Goal: Transaction & Acquisition: Purchase product/service

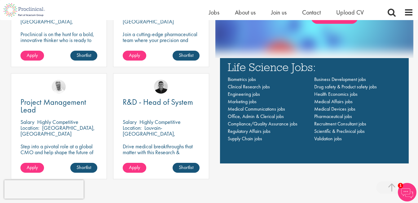
scroll to position [424, 0]
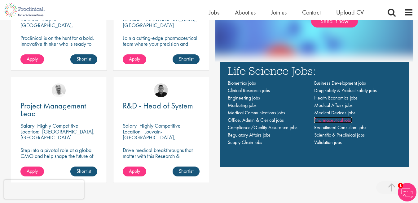
click at [337, 119] on span "Pharmaceutical jobs" at bounding box center [333, 120] width 38 height 7
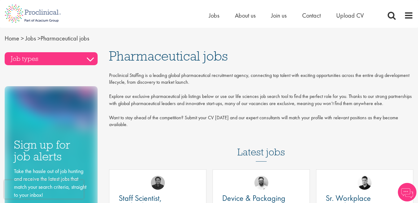
click at [90, 59] on h3 "Job types" at bounding box center [51, 58] width 93 height 13
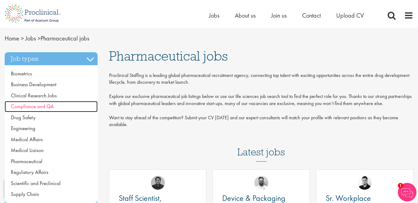
click at [71, 108] on link "Compliance and QA" at bounding box center [51, 106] width 93 height 11
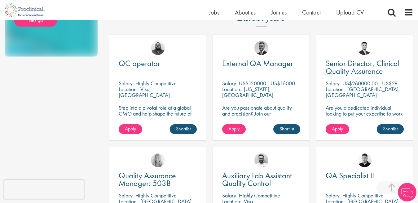
scroll to position [196, 0]
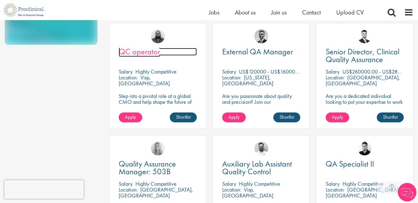
click at [144, 52] on span "QC operator" at bounding box center [139, 51] width 41 height 11
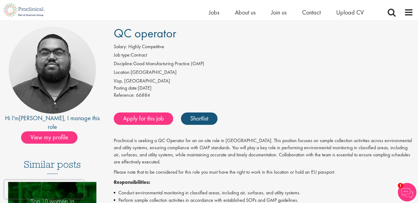
scroll to position [50, 0]
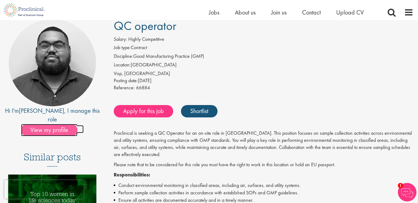
click at [64, 124] on span "View my profile" at bounding box center [49, 130] width 56 height 12
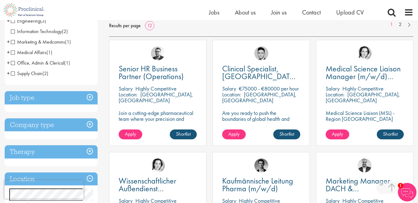
scroll to position [98, 0]
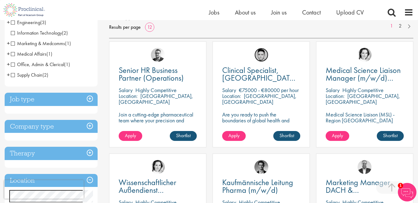
click at [263, 58] on img at bounding box center [261, 55] width 14 height 14
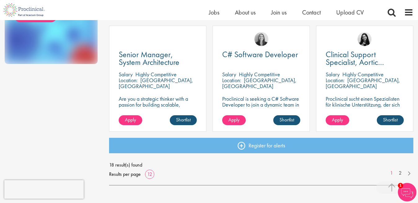
scroll to position [488, 0]
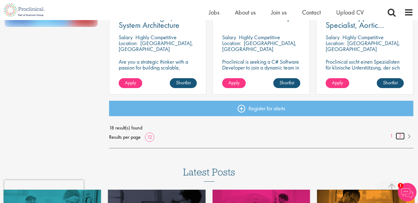
click at [400, 133] on link "2" at bounding box center [399, 136] width 9 height 7
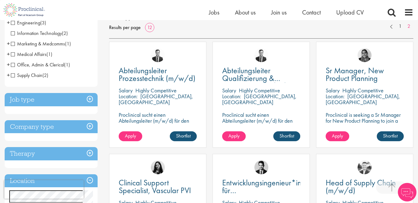
scroll to position [97, 0]
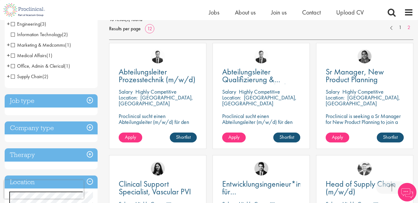
click at [265, 67] on div "Abteilungsleiter Qualifizierung & Kalibrierung (m/w/d) Salary Highly Competitiv…" at bounding box center [260, 96] width 97 height 106
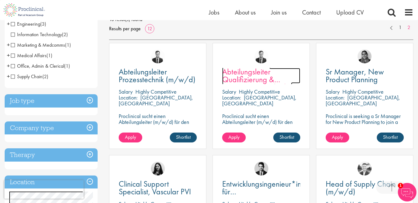
click at [263, 78] on span "Abteilungsleiter Qualifizierung & Kalibrierung (m/w/d)" at bounding box center [257, 80] width 70 height 26
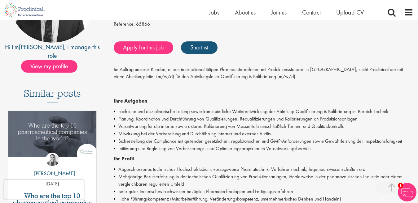
scroll to position [117, 0]
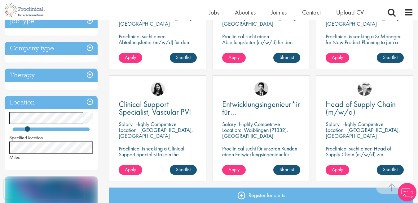
scroll to position [178, 0]
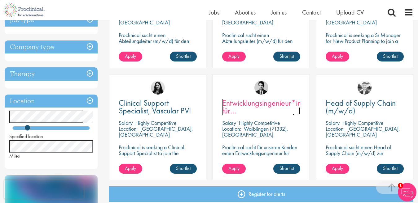
click at [273, 103] on span "Entwicklungsingenieur*in für Hochspannungstechnik (m/w/d)" at bounding box center [261, 115] width 79 height 34
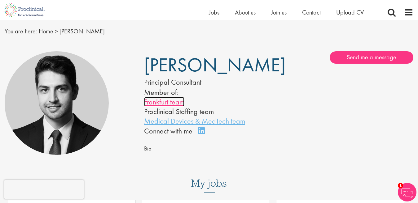
click at [174, 105] on link "Frankfurt team" at bounding box center [164, 102] width 40 height 10
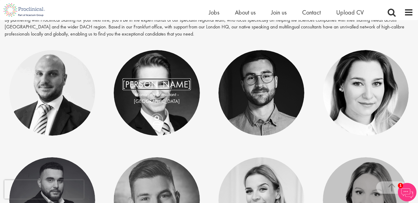
click at [163, 90] on link "[PERSON_NAME]" at bounding box center [156, 84] width 68 height 12
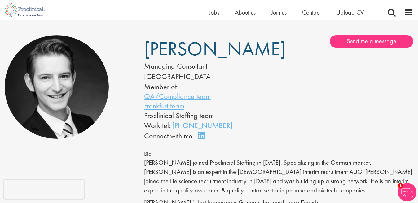
scroll to position [28, 0]
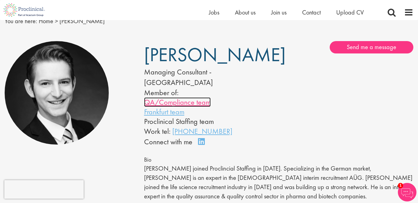
click at [202, 98] on link "QA/Compliance team" at bounding box center [177, 103] width 67 height 10
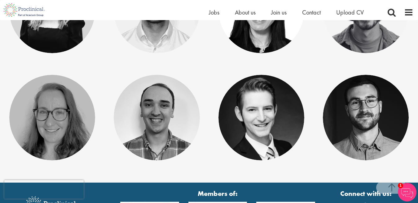
scroll to position [346, 0]
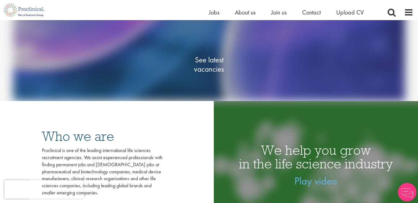
scroll to position [68, 0]
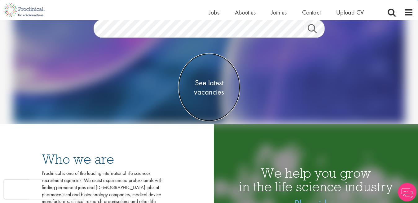
click at [215, 94] on span "See latest vacancies" at bounding box center [209, 87] width 62 height 19
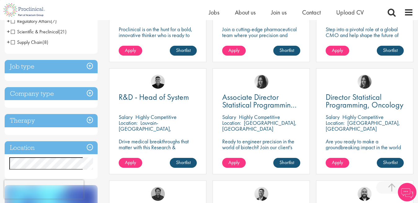
scroll to position [206, 0]
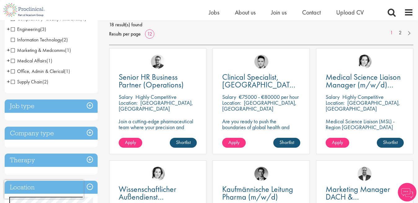
scroll to position [97, 0]
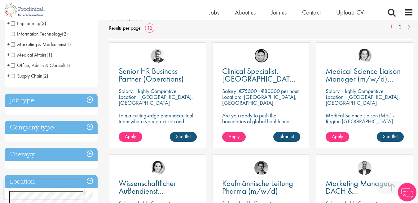
click at [266, 59] on img at bounding box center [261, 56] width 14 height 14
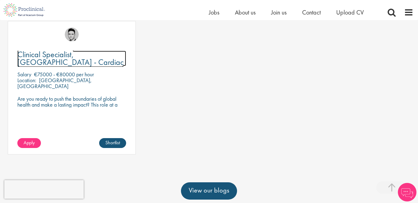
click at [76, 51] on span "Clinical Specialist, [GEOGRAPHIC_DATA] - Cardiac" at bounding box center [70, 58] width 106 height 18
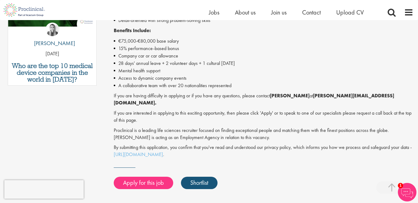
scroll to position [354, 0]
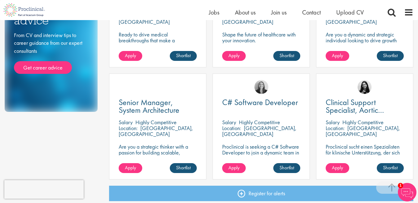
scroll to position [448, 0]
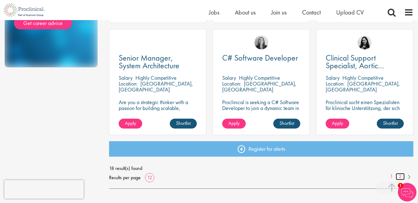
click at [401, 175] on link "2" at bounding box center [399, 176] width 9 height 7
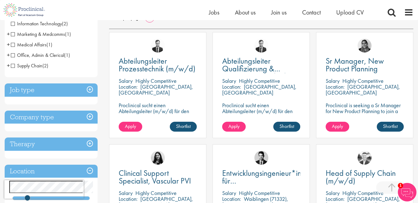
scroll to position [123, 0]
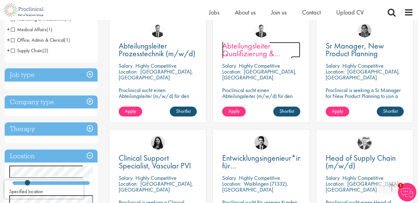
click at [253, 43] on span "Abteilungsleiter Qualifizierung & Kalibrierung (m/w/d)" at bounding box center [257, 54] width 70 height 26
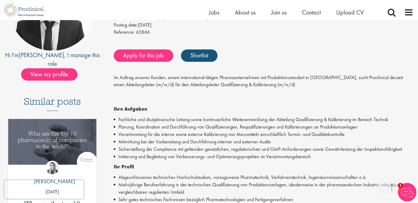
scroll to position [115, 0]
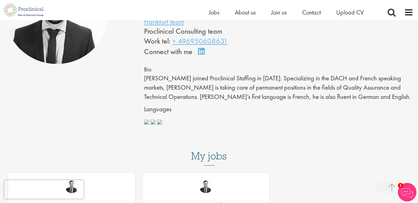
scroll to position [118, 0]
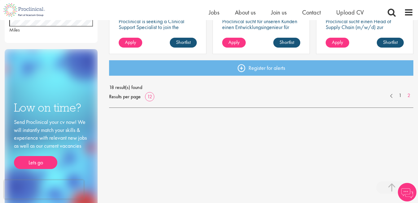
click at [162, 27] on p "Proclinical is seeking a Clinical Support Specialist to join the Vascular team …" at bounding box center [158, 35] width 78 height 35
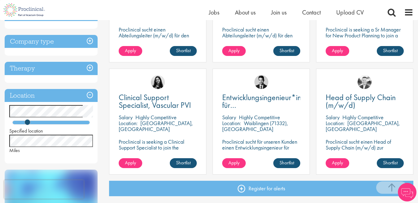
scroll to position [182, 0]
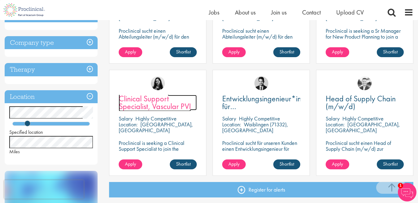
click at [150, 104] on span "Clinical Support Specialist, Vascular PVI" at bounding box center [155, 103] width 72 height 18
